Goal: Task Accomplishment & Management: Manage account settings

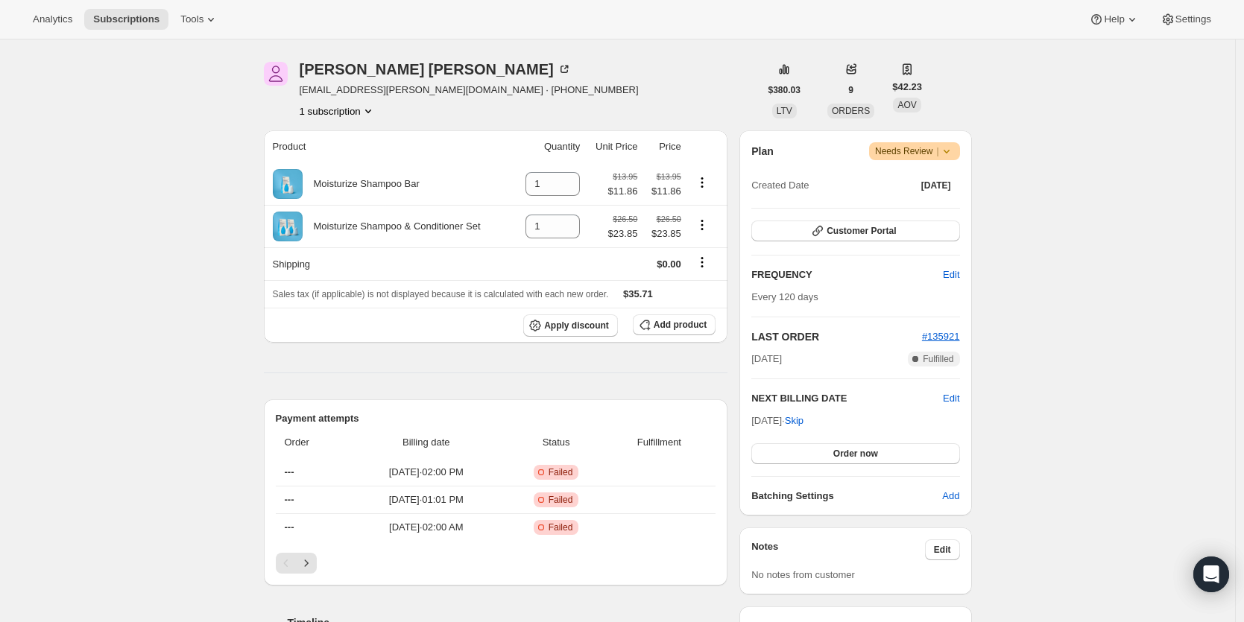
scroll to position [136, 0]
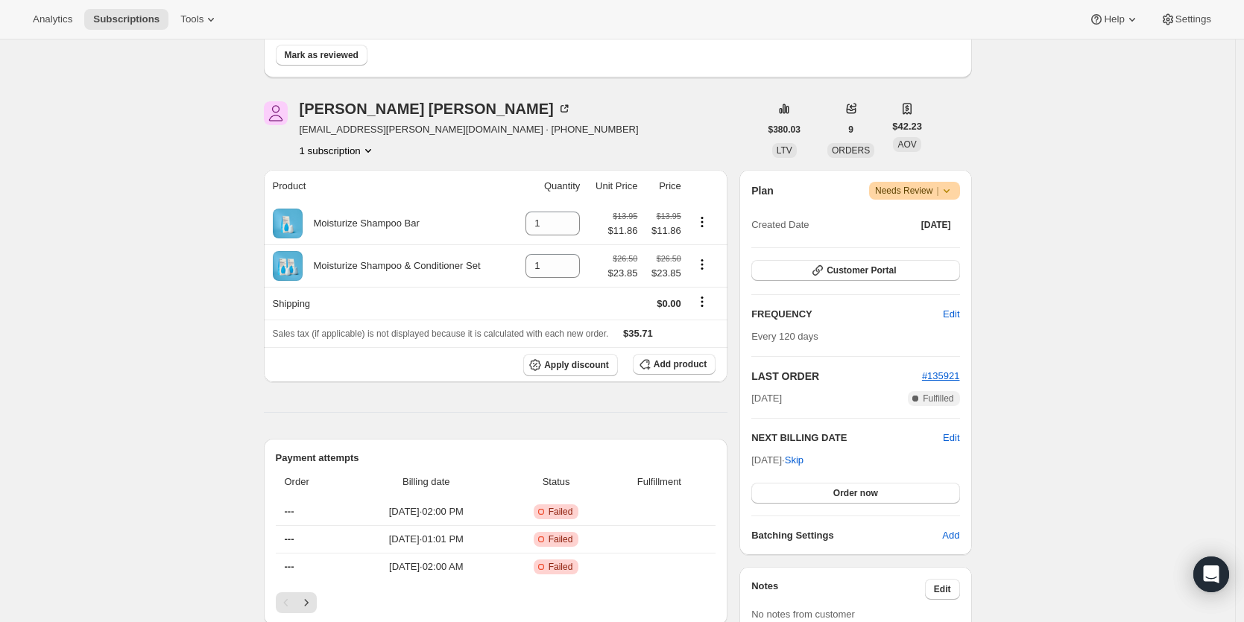
click at [952, 192] on icon at bounding box center [946, 190] width 15 height 15
click at [939, 241] on span "Cancel subscription" at bounding box center [914, 245] width 84 height 11
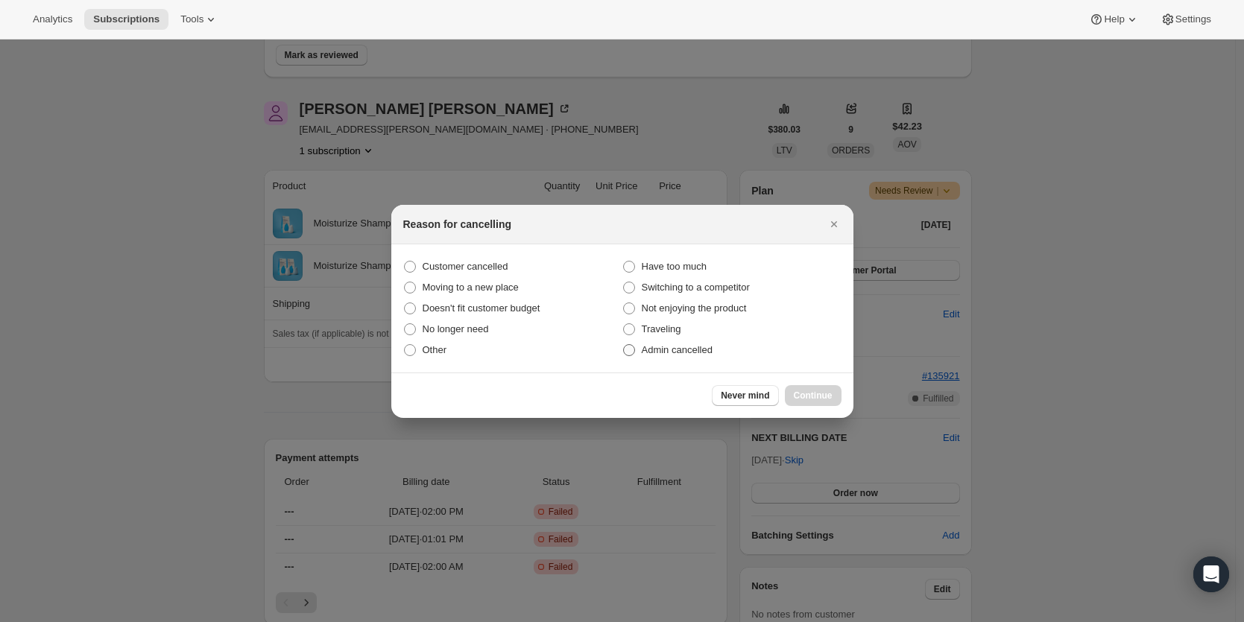
click at [633, 349] on span ":r19:" at bounding box center [629, 350] width 12 height 12
click at [624, 345] on input "Admin cancelled" at bounding box center [623, 344] width 1 height 1
radio input "true"
click at [809, 394] on span "Continue" at bounding box center [813, 396] width 39 height 12
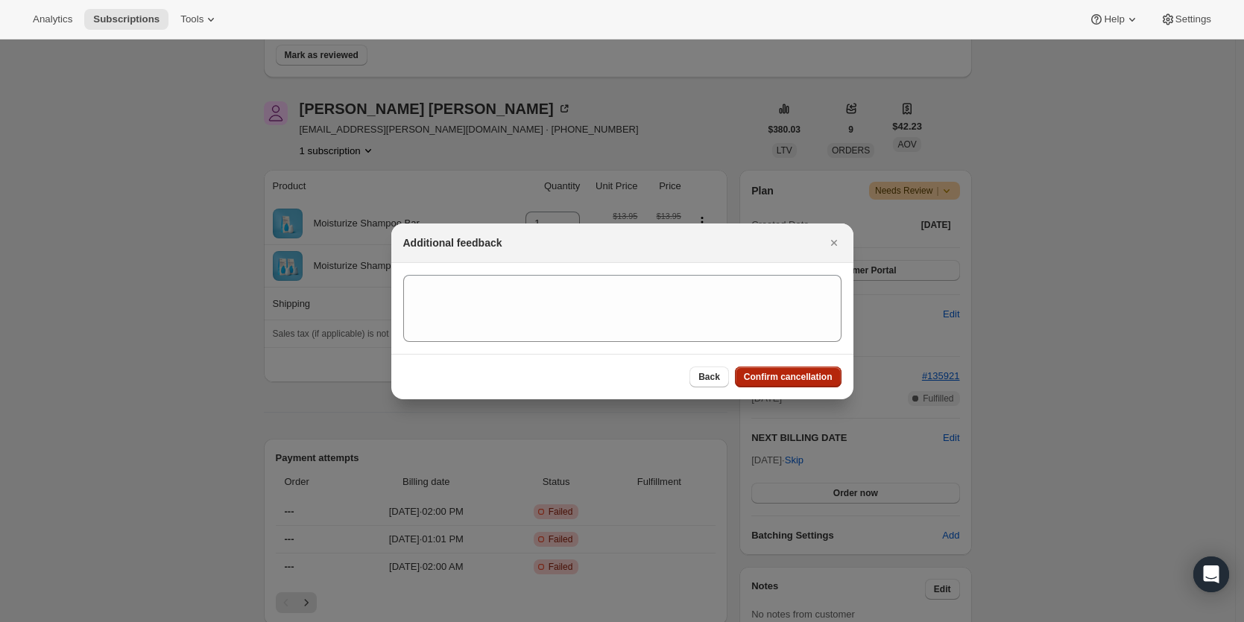
click at [806, 381] on span "Confirm cancellation" at bounding box center [788, 377] width 89 height 12
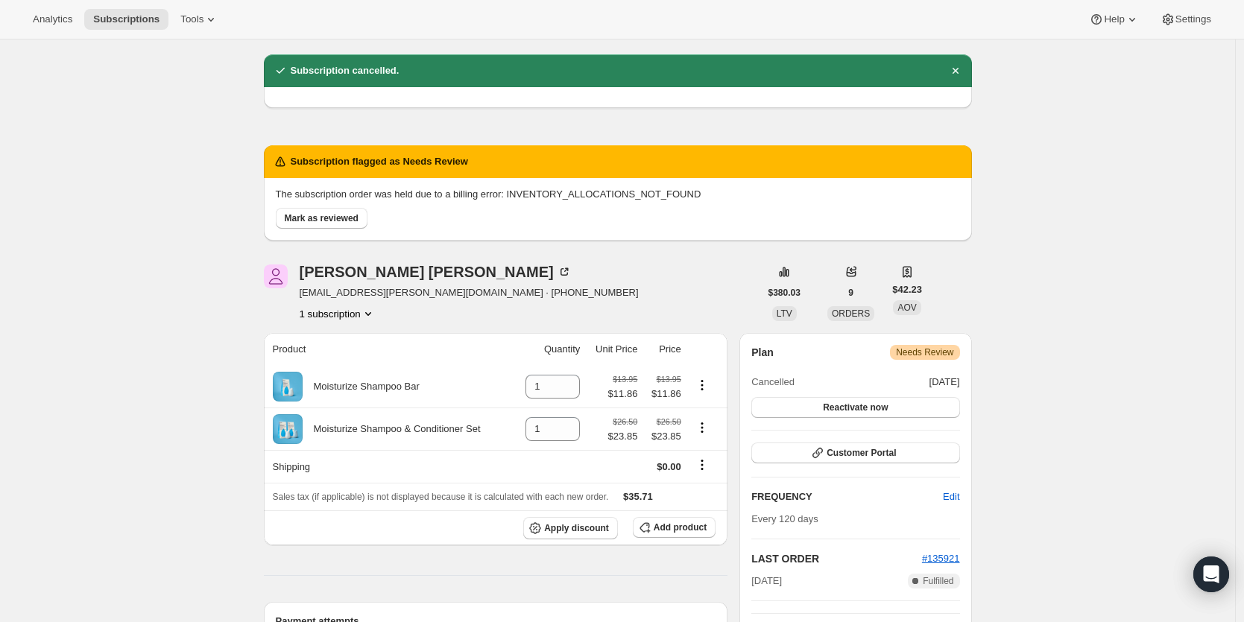
scroll to position [38, 0]
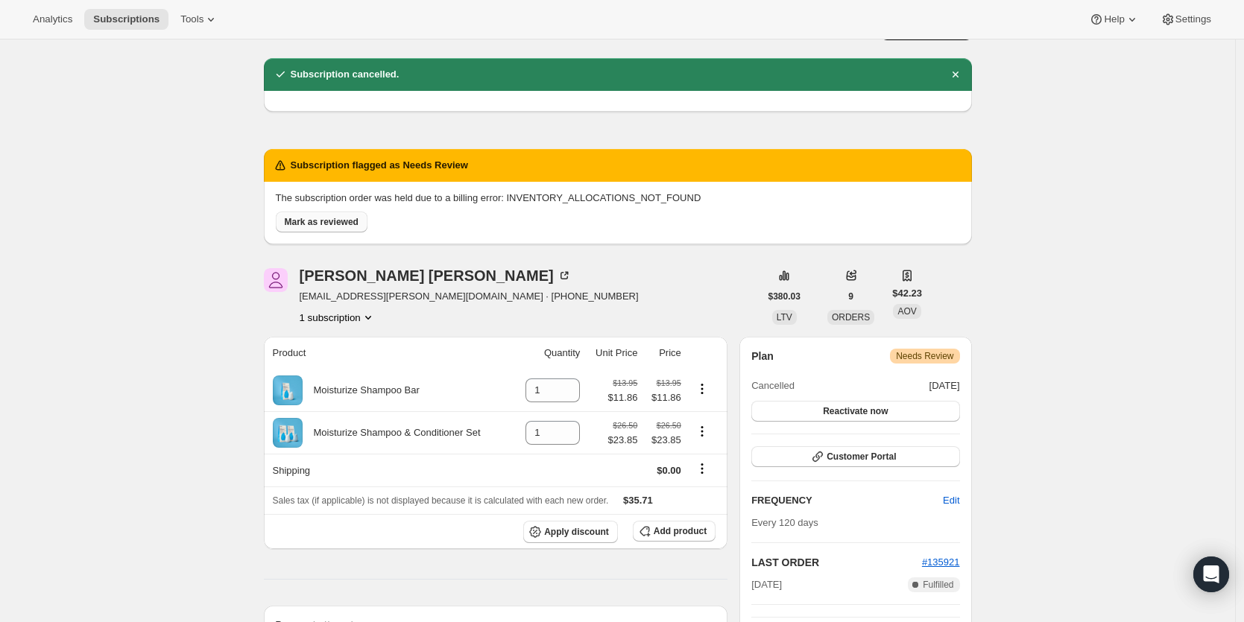
click at [305, 230] on button "Mark as reviewed" at bounding box center [322, 222] width 92 height 21
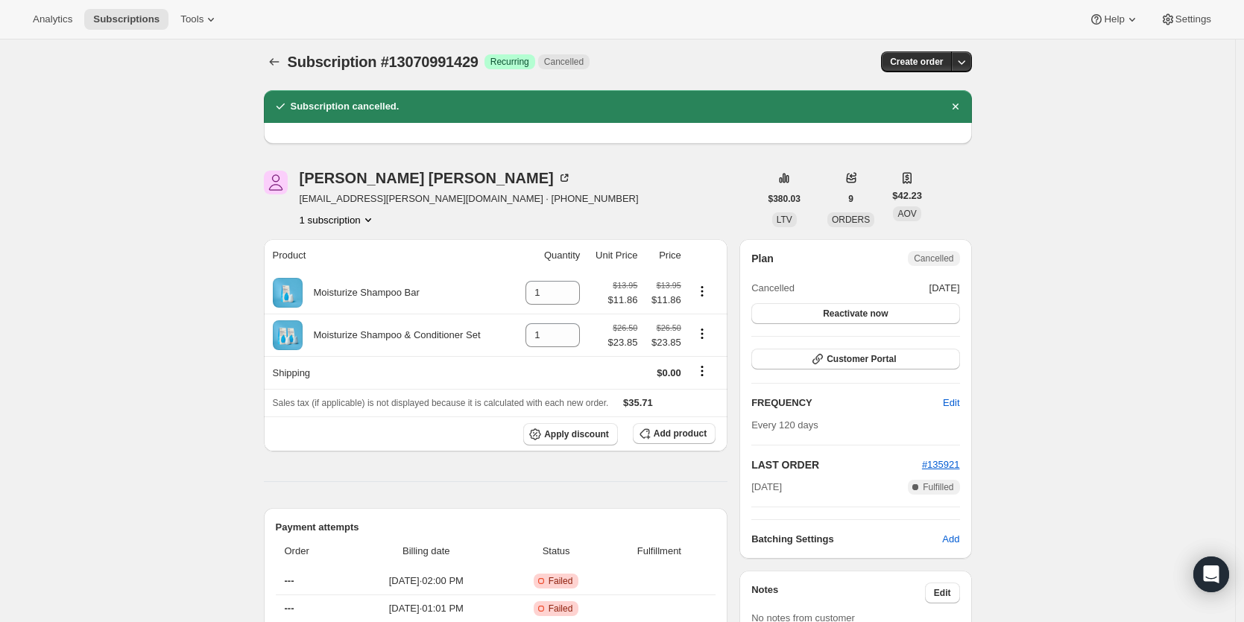
scroll to position [0, 0]
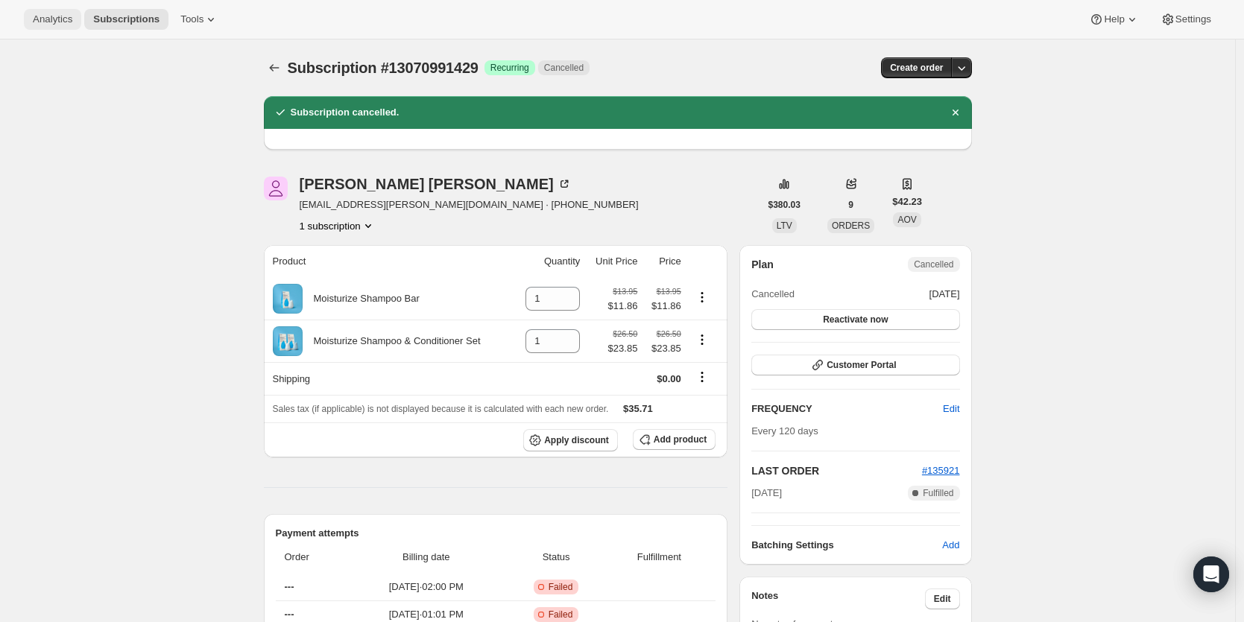
click at [68, 22] on span "Analytics" at bounding box center [53, 19] width 40 height 12
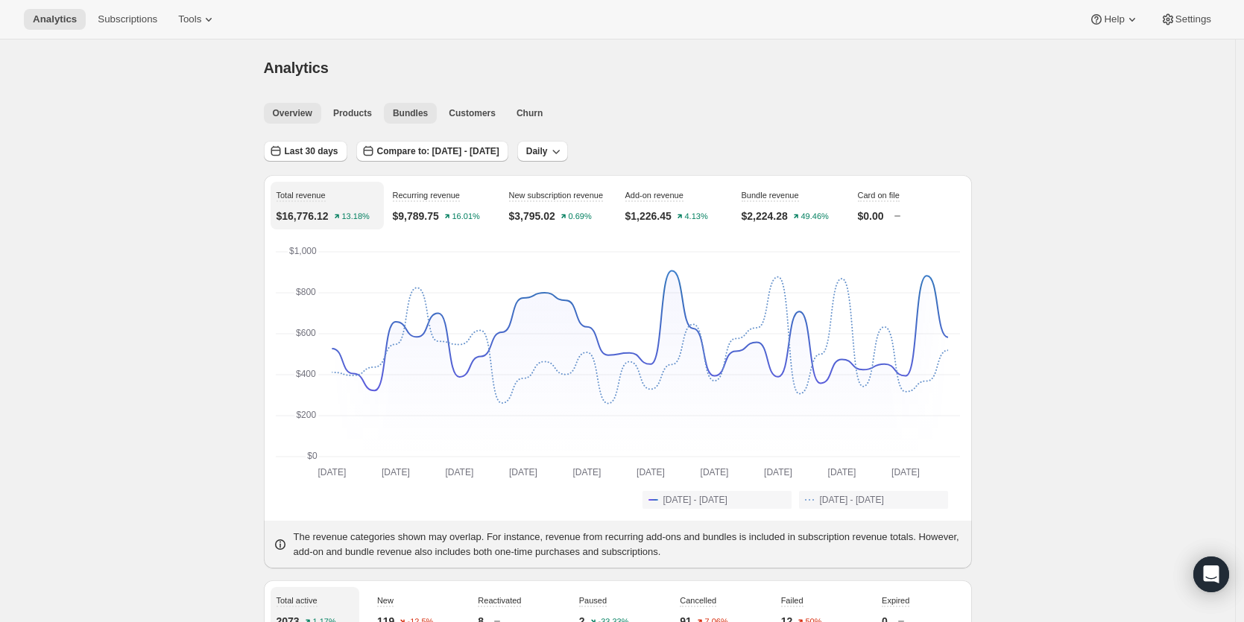
click at [411, 116] on span "Bundles" at bounding box center [410, 113] width 35 height 12
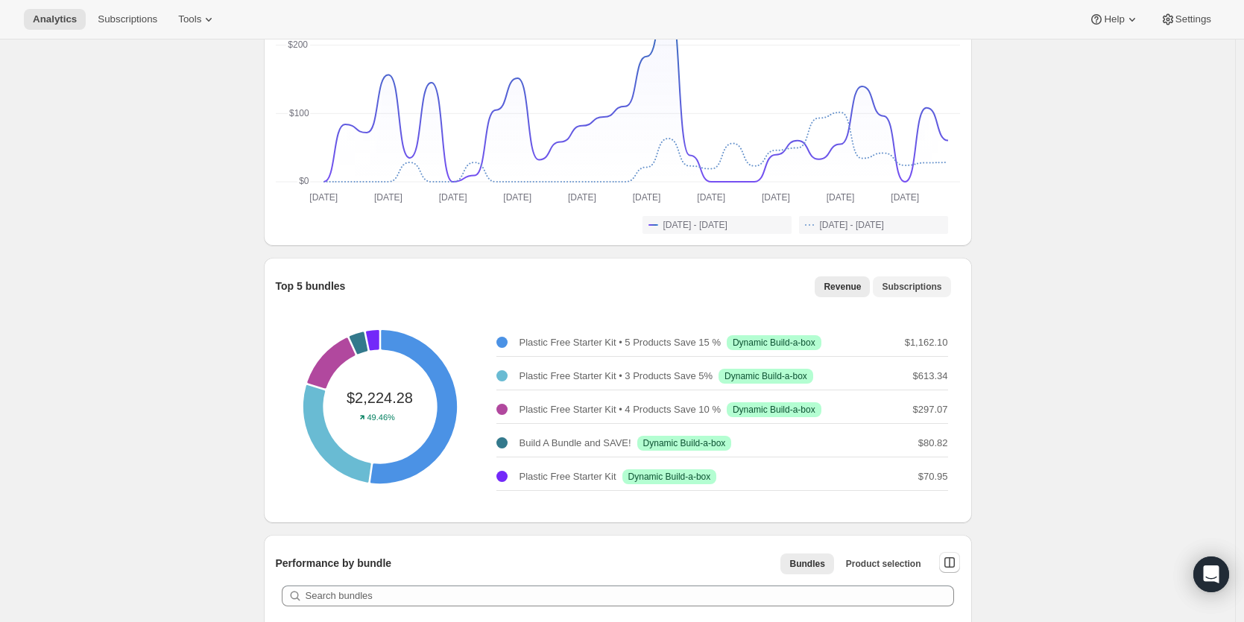
scroll to position [276, 0]
click at [920, 287] on span "Subscriptions" at bounding box center [912, 286] width 60 height 12
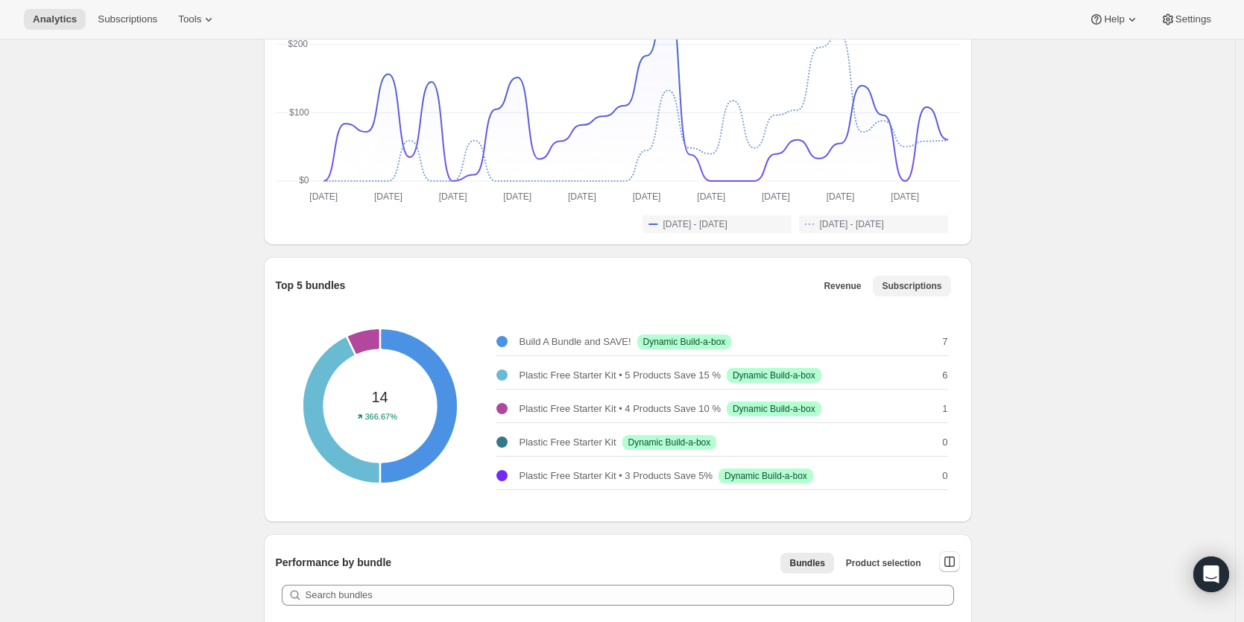
click at [920, 287] on span "Subscriptions" at bounding box center [912, 286] width 60 height 12
click at [850, 288] on span "Revenue" at bounding box center [842, 286] width 37 height 12
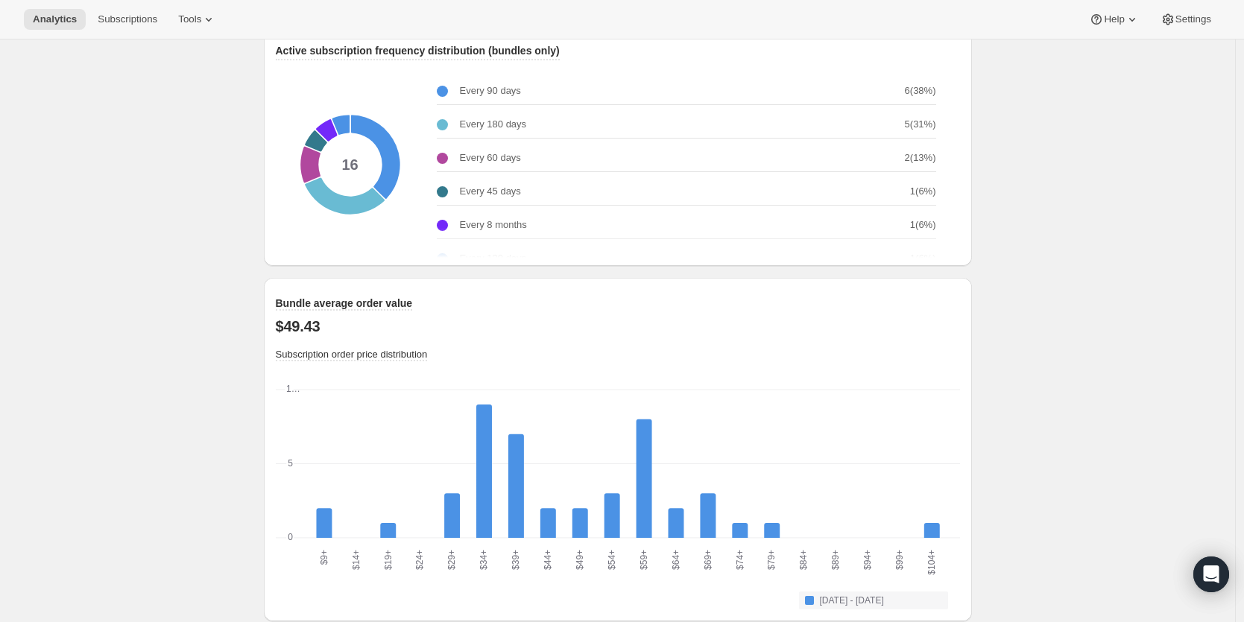
scroll to position [1102, 0]
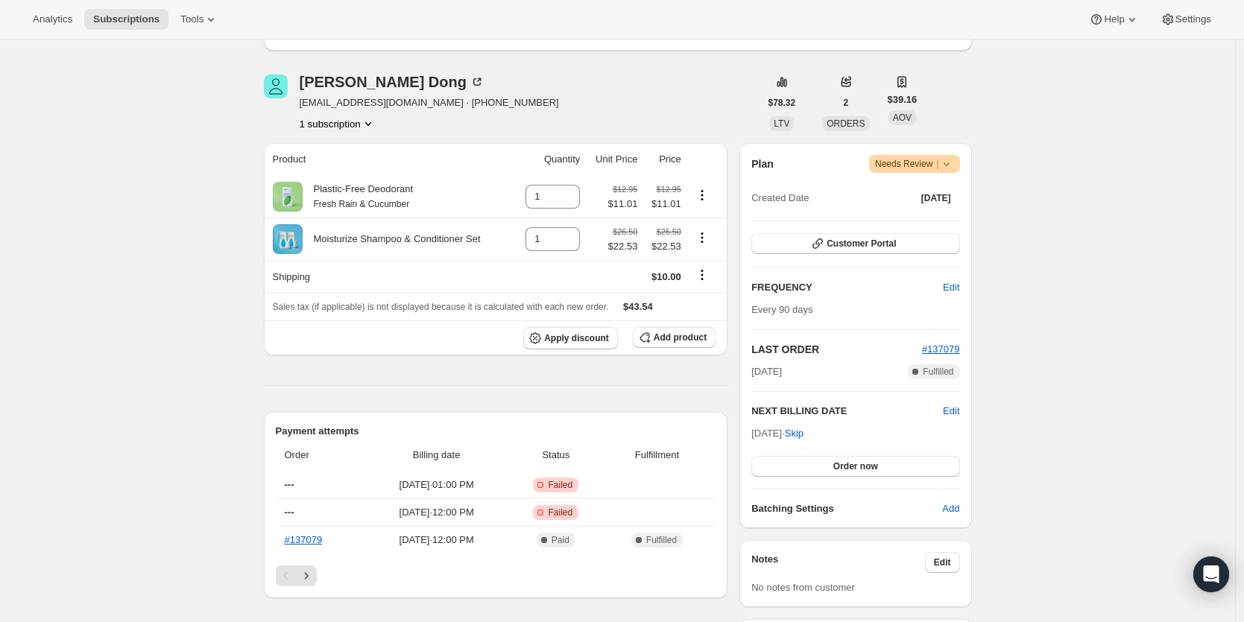
scroll to position [139, 0]
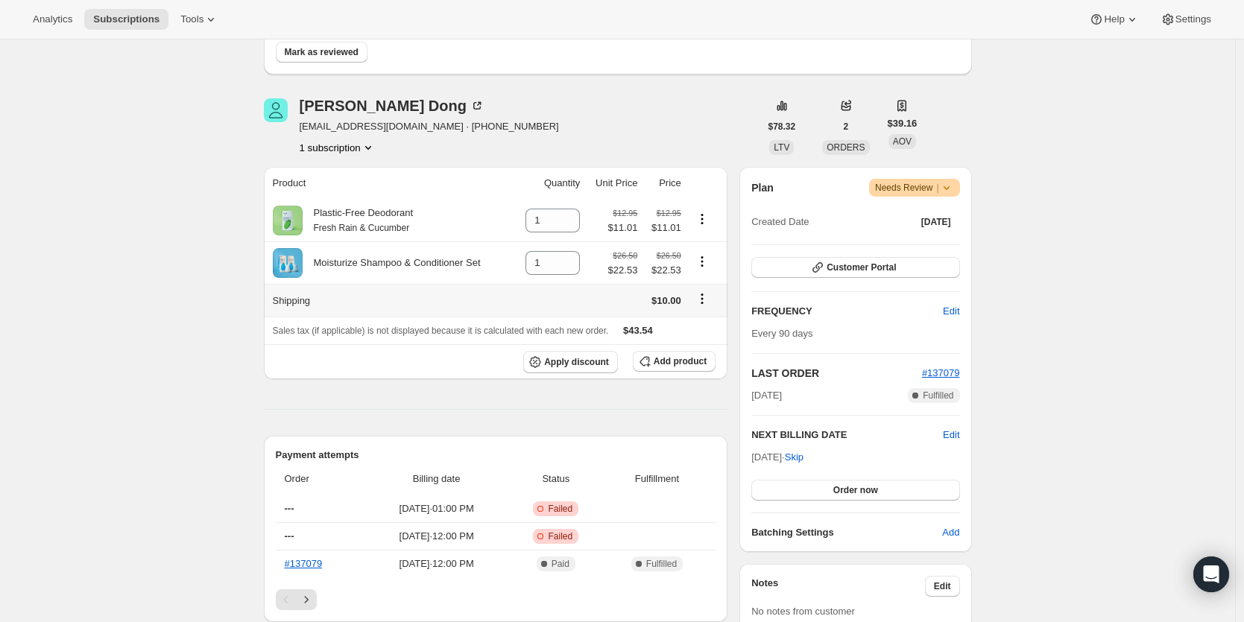
click at [707, 301] on icon "Shipping actions" at bounding box center [702, 298] width 15 height 15
click at [707, 323] on span "Edit shipping rate" at bounding box center [705, 328] width 75 height 11
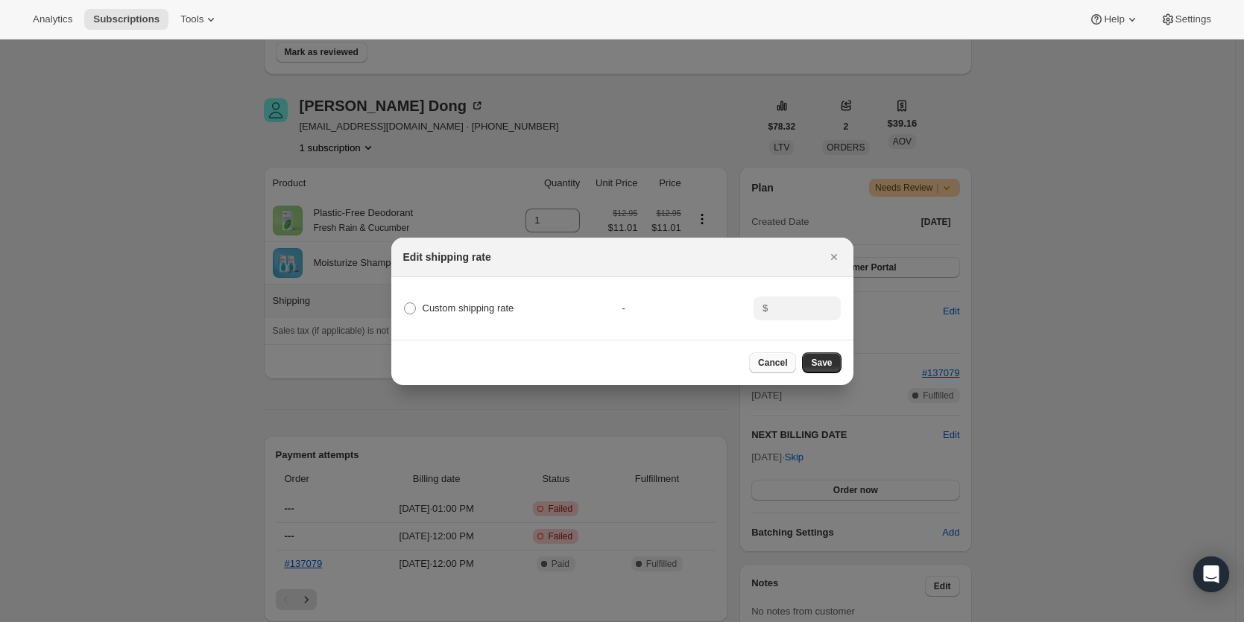
click at [773, 361] on span "Cancel" at bounding box center [772, 363] width 29 height 12
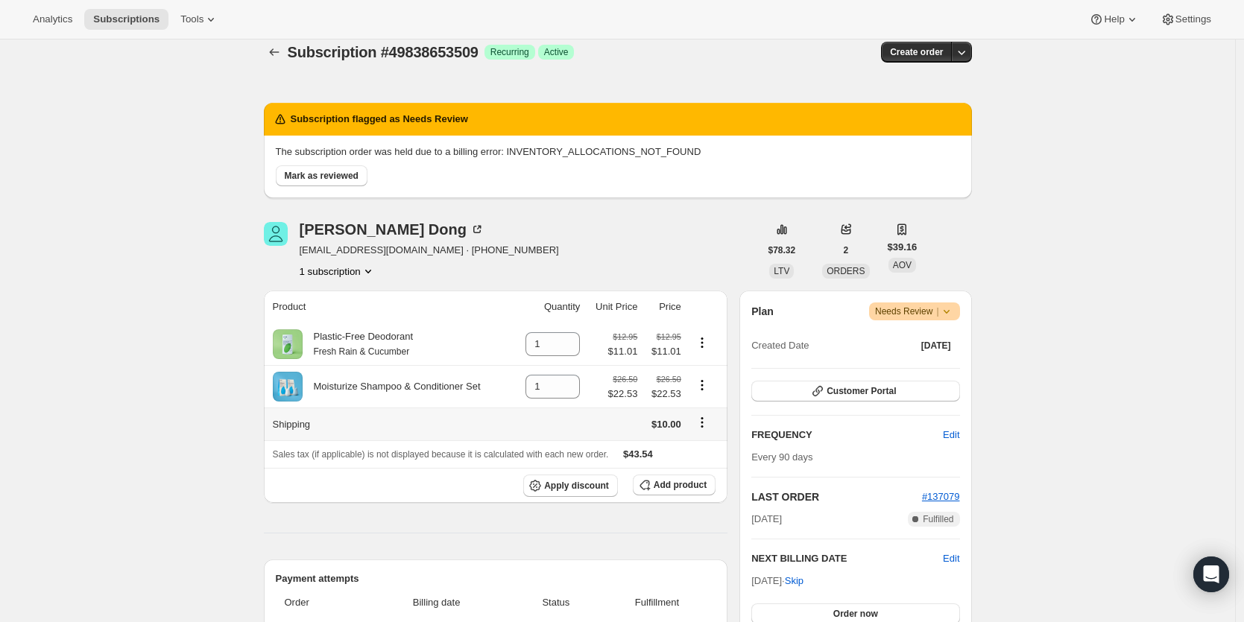
scroll to position [10, 0]
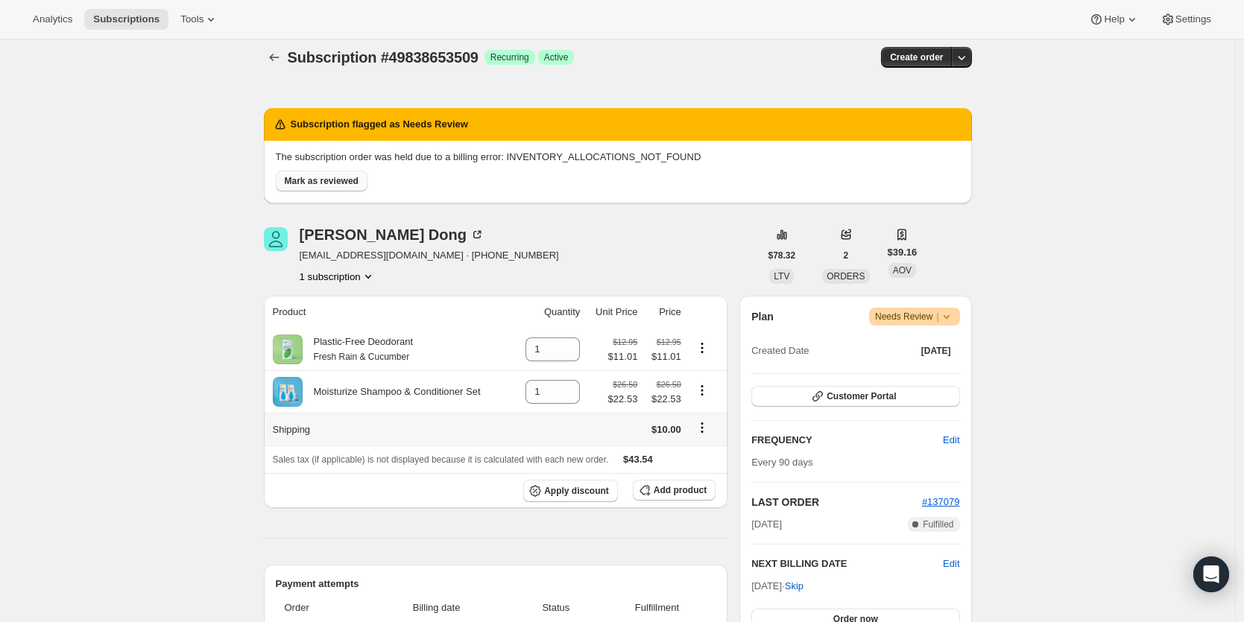
click at [346, 181] on span "Mark as reviewed" at bounding box center [322, 181] width 74 height 12
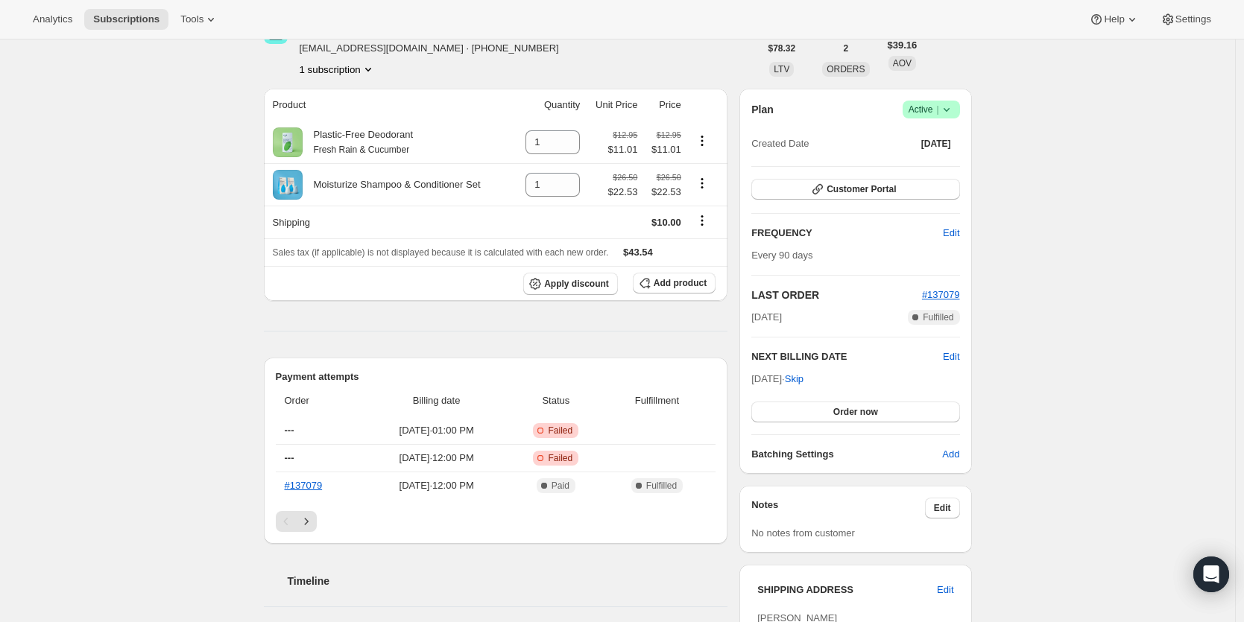
scroll to position [103, 0]
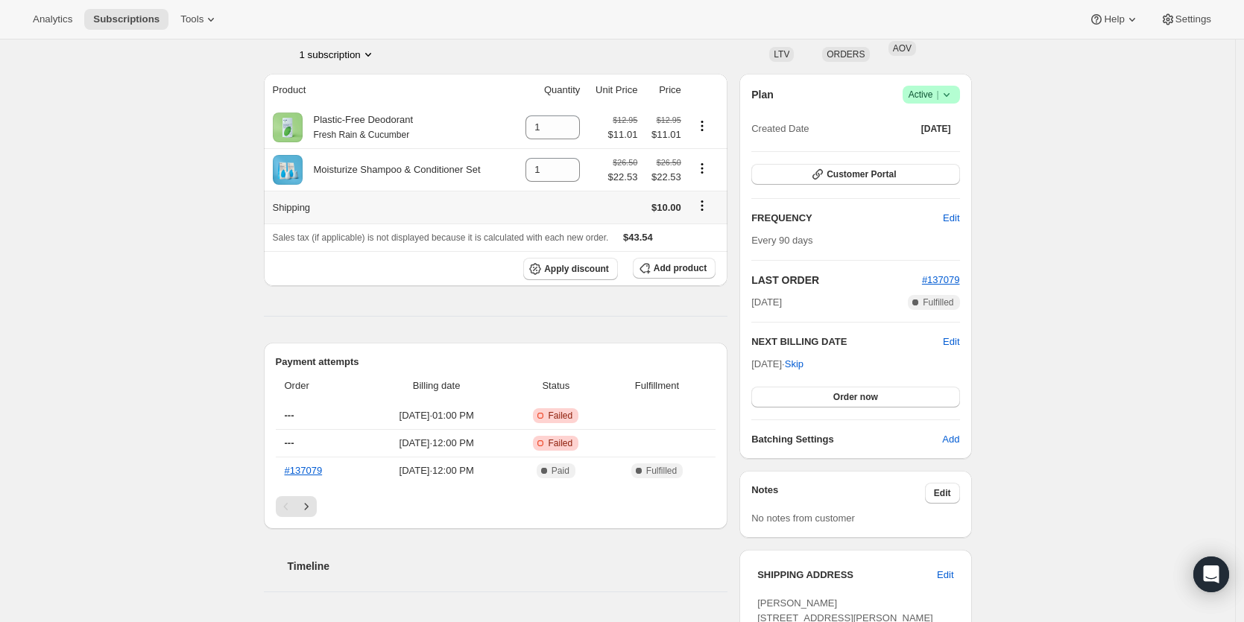
click at [703, 210] on icon "Shipping actions" at bounding box center [702, 210] width 2 height 2
click at [716, 243] on span "Edit shipping rate" at bounding box center [705, 236] width 75 height 15
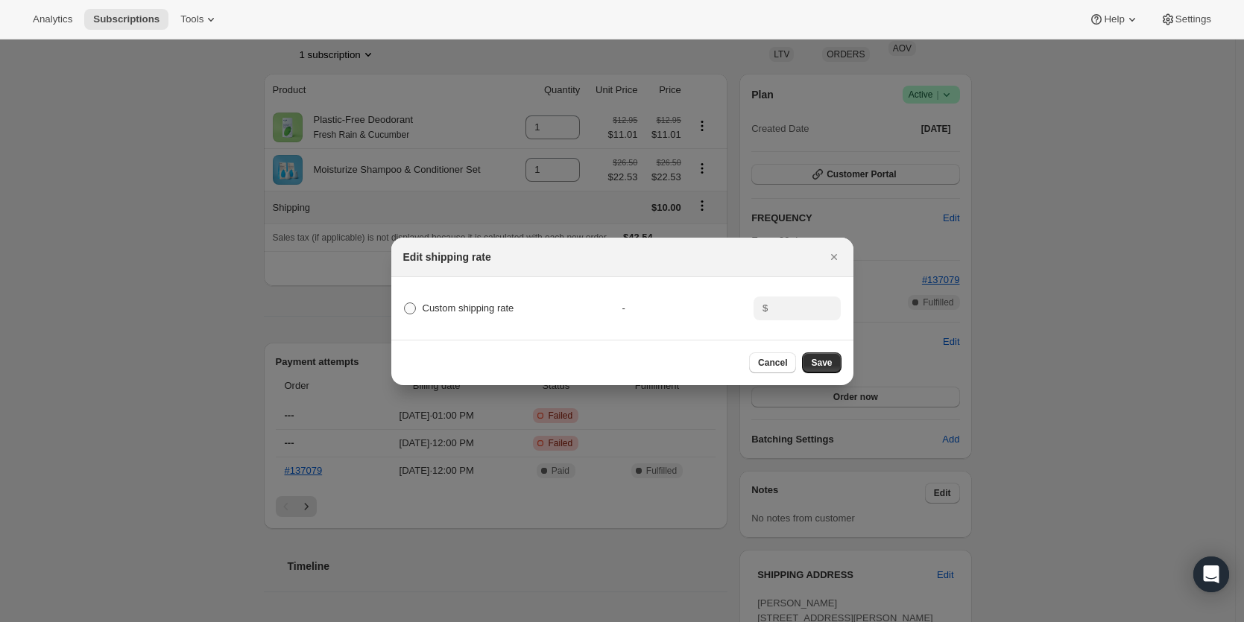
click at [415, 306] on span ":r48:" at bounding box center [409, 308] width 13 height 13
click at [405, 303] on input "Custom shipping rate" at bounding box center [404, 303] width 1 height 1
radio input "true"
click at [818, 306] on input ":r48:" at bounding box center [795, 309] width 46 height 24
type input "5.0"
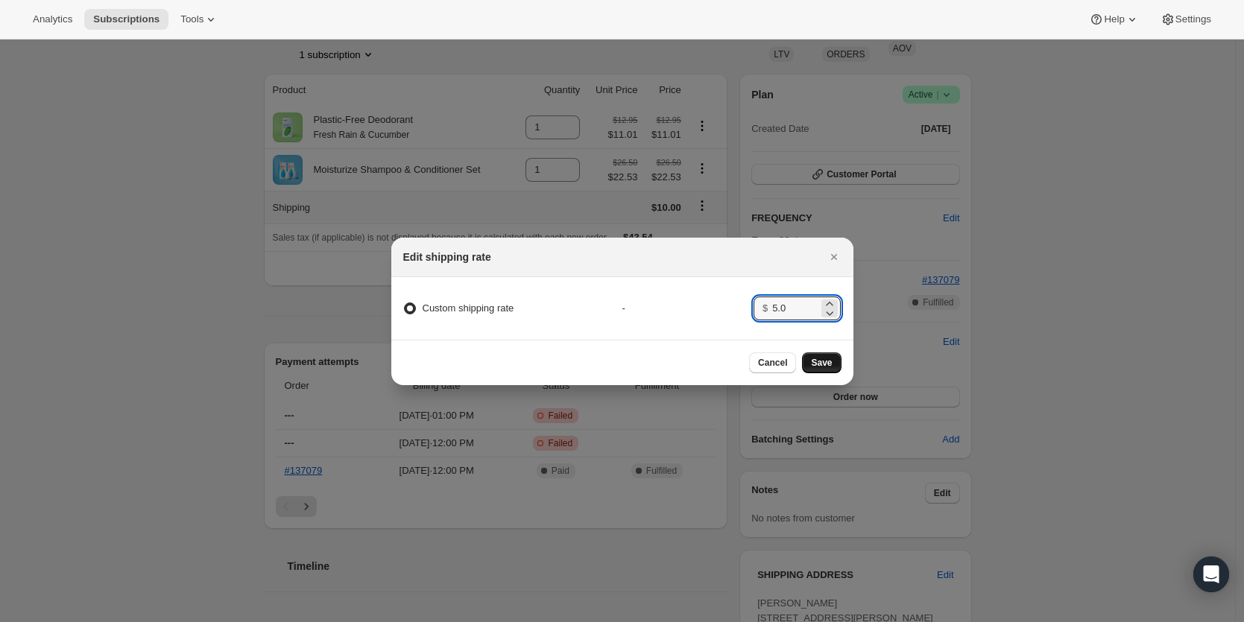
click at [823, 368] on span "Save" at bounding box center [821, 363] width 21 height 12
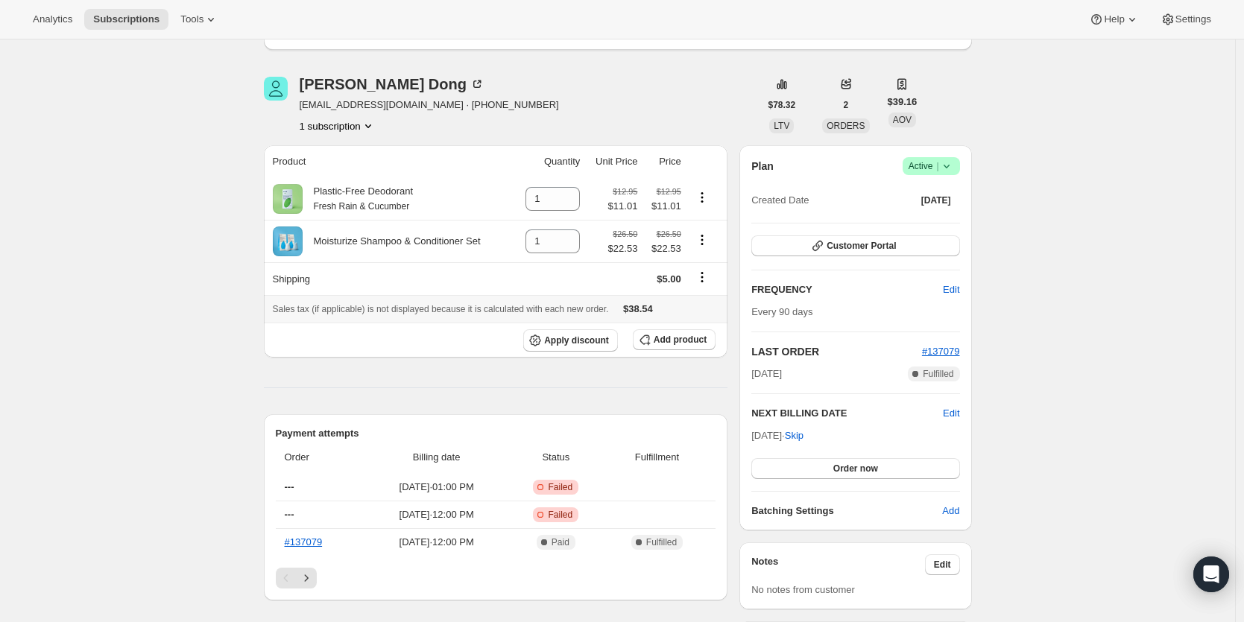
scroll to position [99, 0]
click at [705, 193] on icon "Product actions" at bounding box center [702, 198] width 15 height 15
click at [703, 247] on span "Swap variant" at bounding box center [706, 252] width 56 height 11
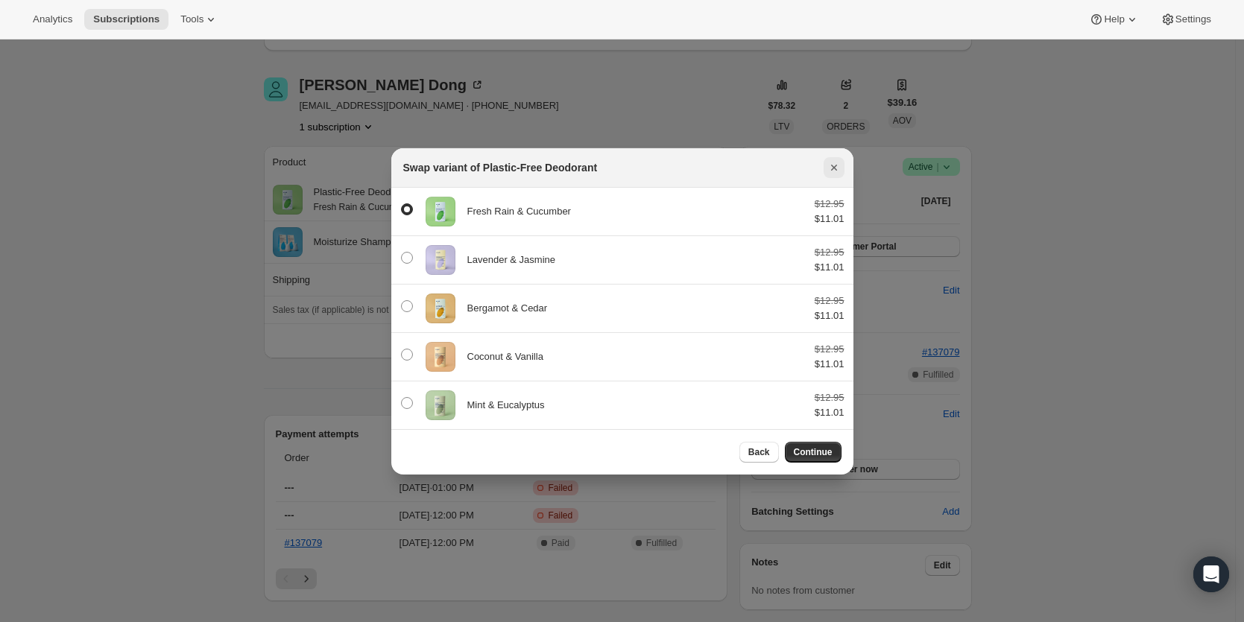
click at [833, 164] on icon "Close" at bounding box center [834, 167] width 15 height 15
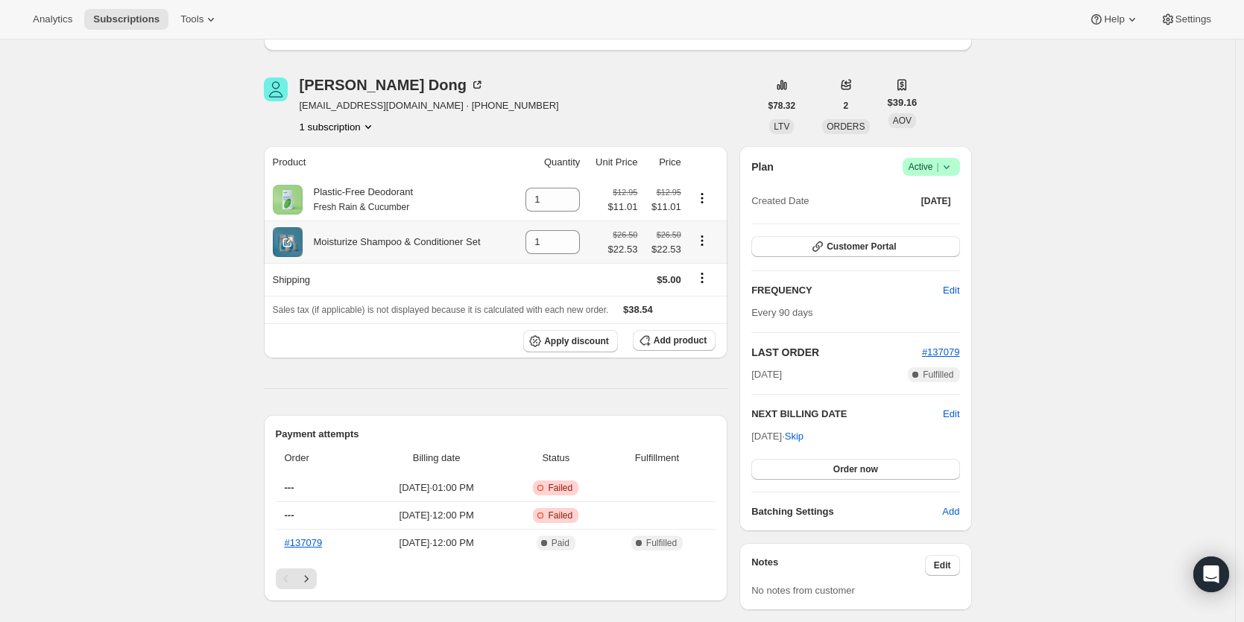
click at [703, 241] on icon "Product actions" at bounding box center [702, 240] width 2 height 2
click at [714, 291] on span "Swap variant" at bounding box center [706, 295] width 56 height 11
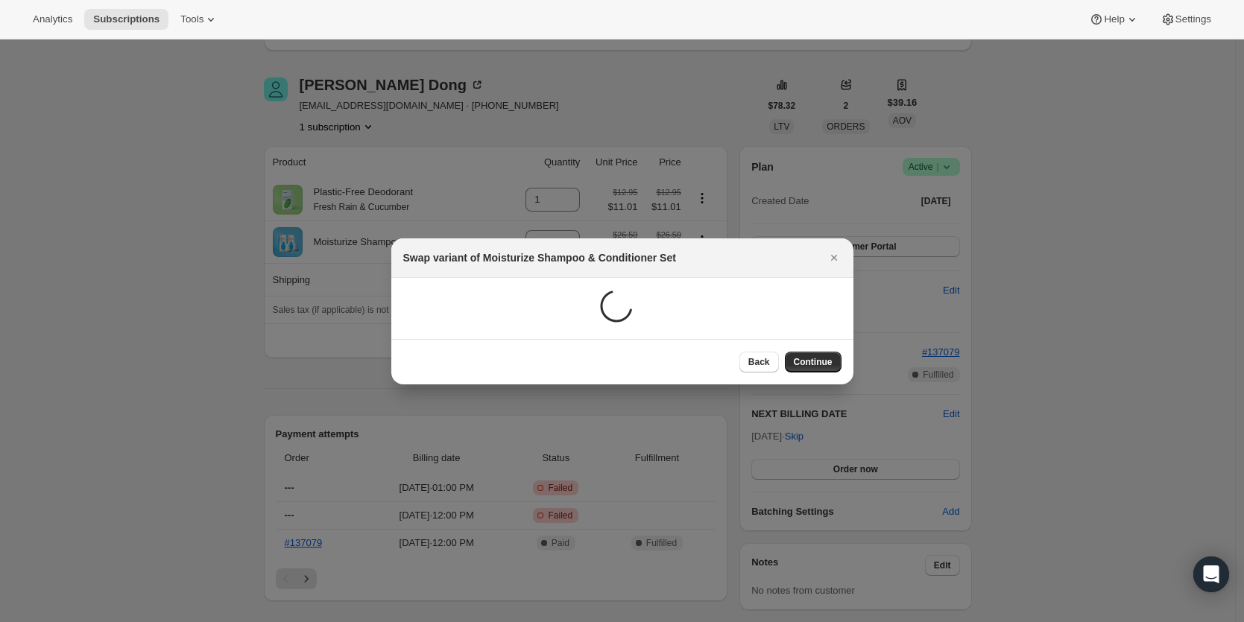
scroll to position [0, 0]
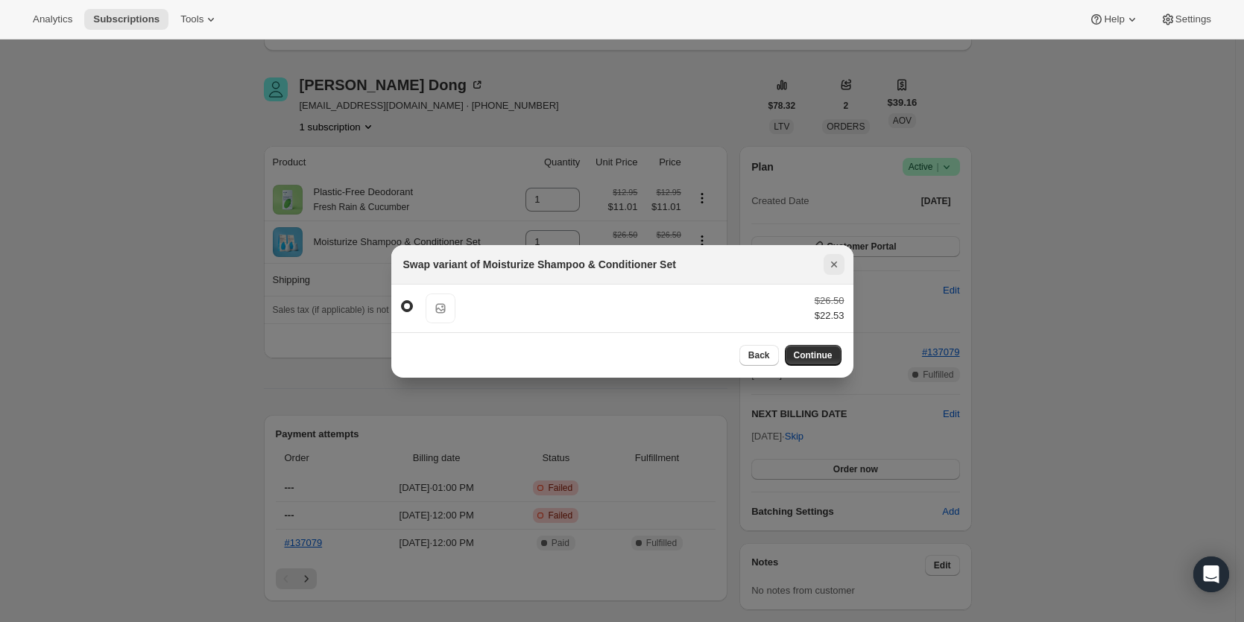
click at [834, 259] on icon "Close" at bounding box center [834, 264] width 15 height 15
